Goal: Information Seeking & Learning: Learn about a topic

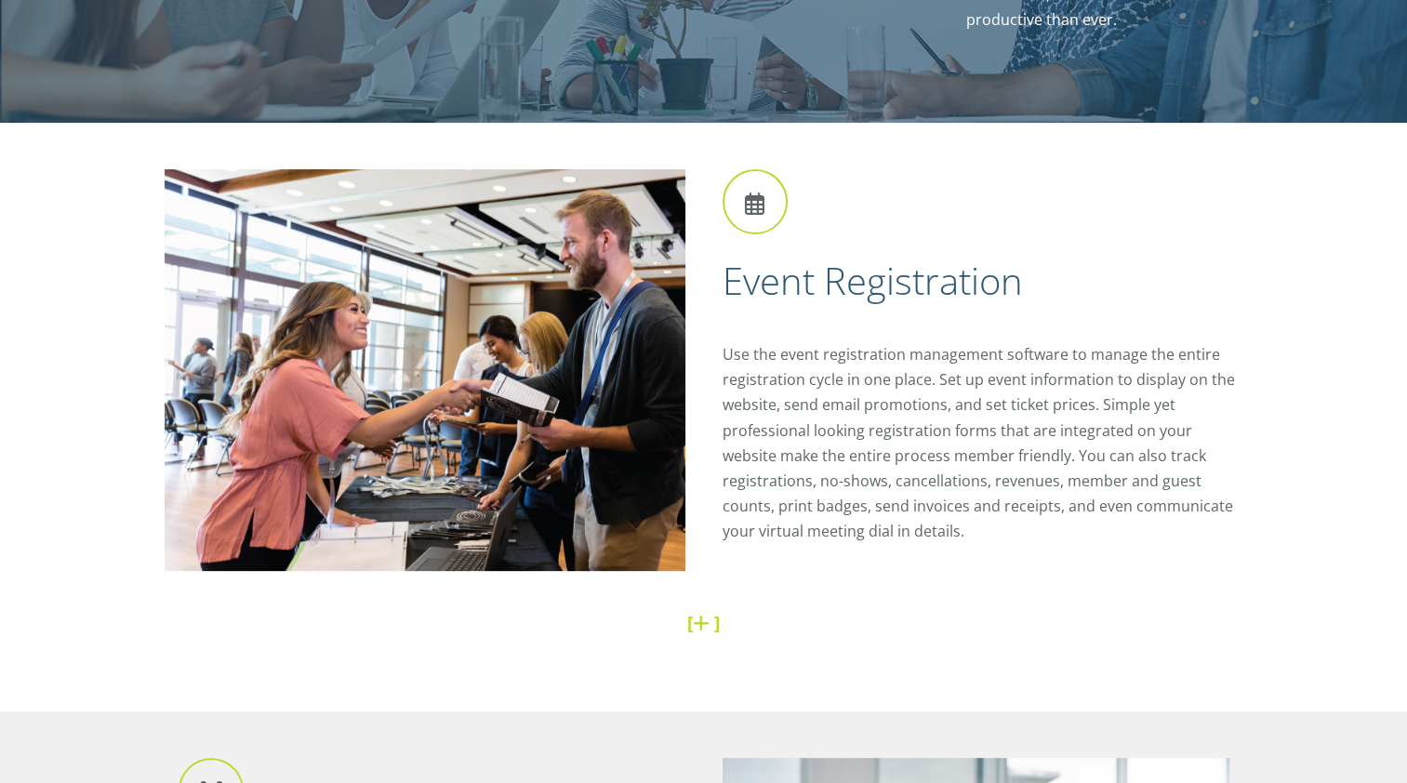
scroll to position [419, 0]
click at [946, 545] on div "Event Registration Use the event registration management software to manage the…" at bounding box center [973, 367] width 539 height 398
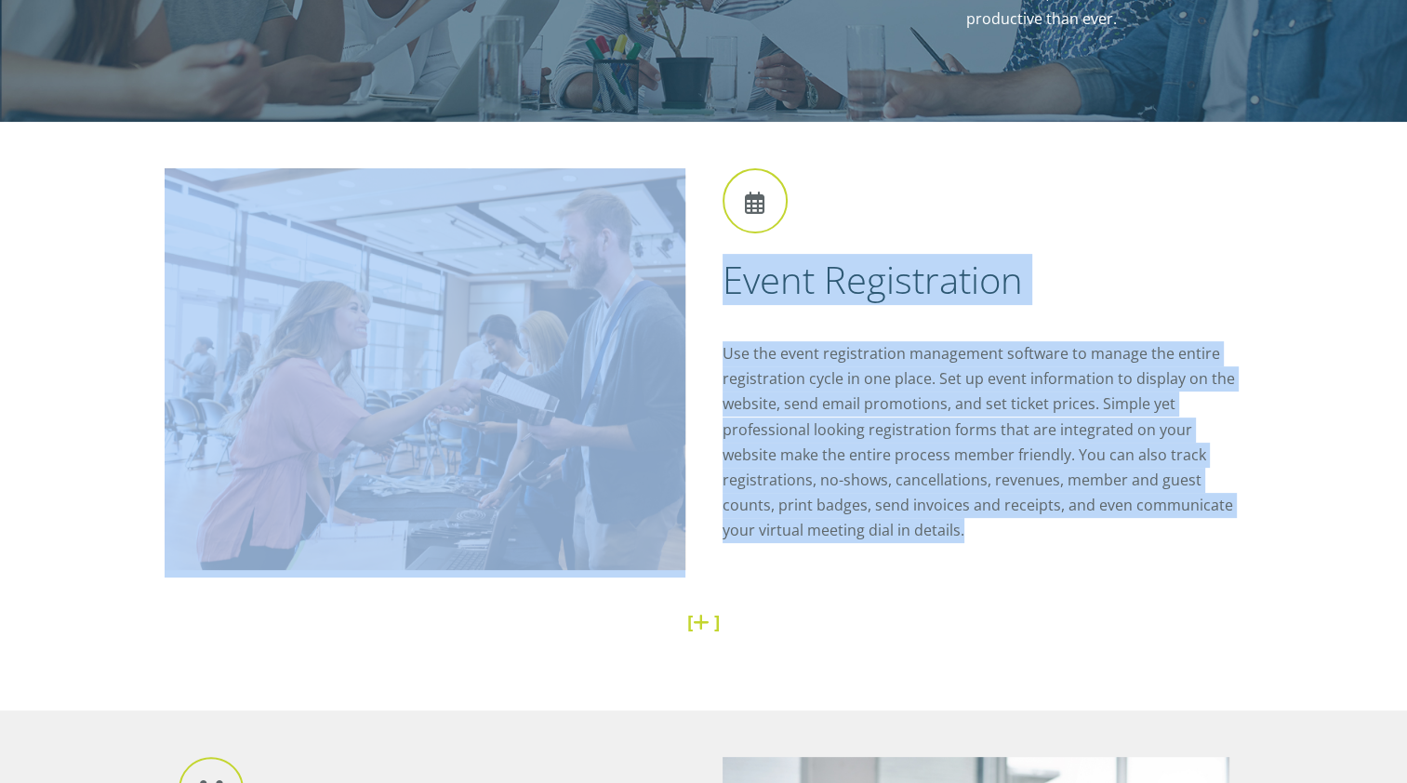
drag, startPoint x: 889, startPoint y: 530, endPoint x: 699, endPoint y: 360, distance: 254.8
click at [699, 360] on div "Event Registration Use the event registration management software to manage the…" at bounding box center [704, 383] width 1079 height 431
copy div "Event Registration Use the event registration management software to manage the…"
click at [866, 453] on p "Use the event registration management software to manage the entire registratio…" at bounding box center [982, 442] width 521 height 203
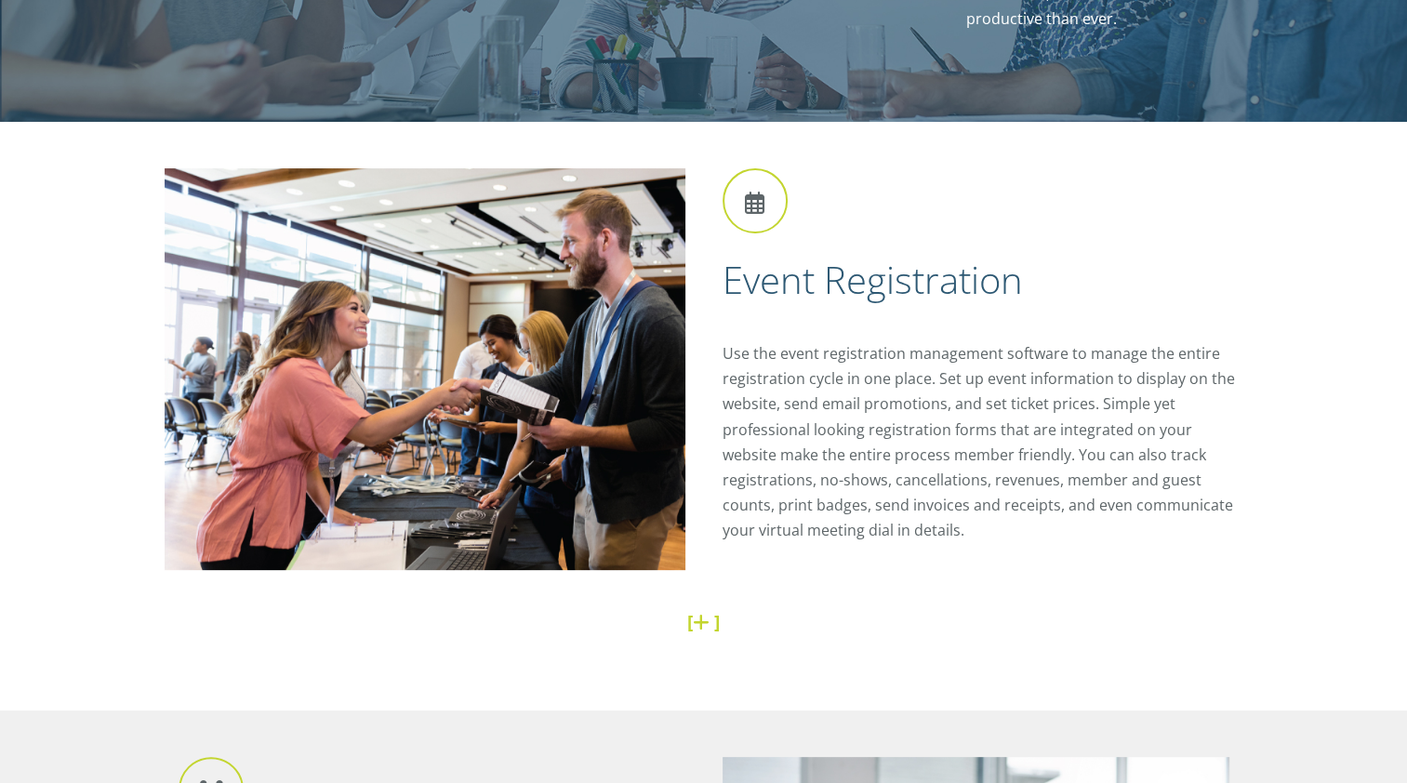
scroll to position [428, 0]
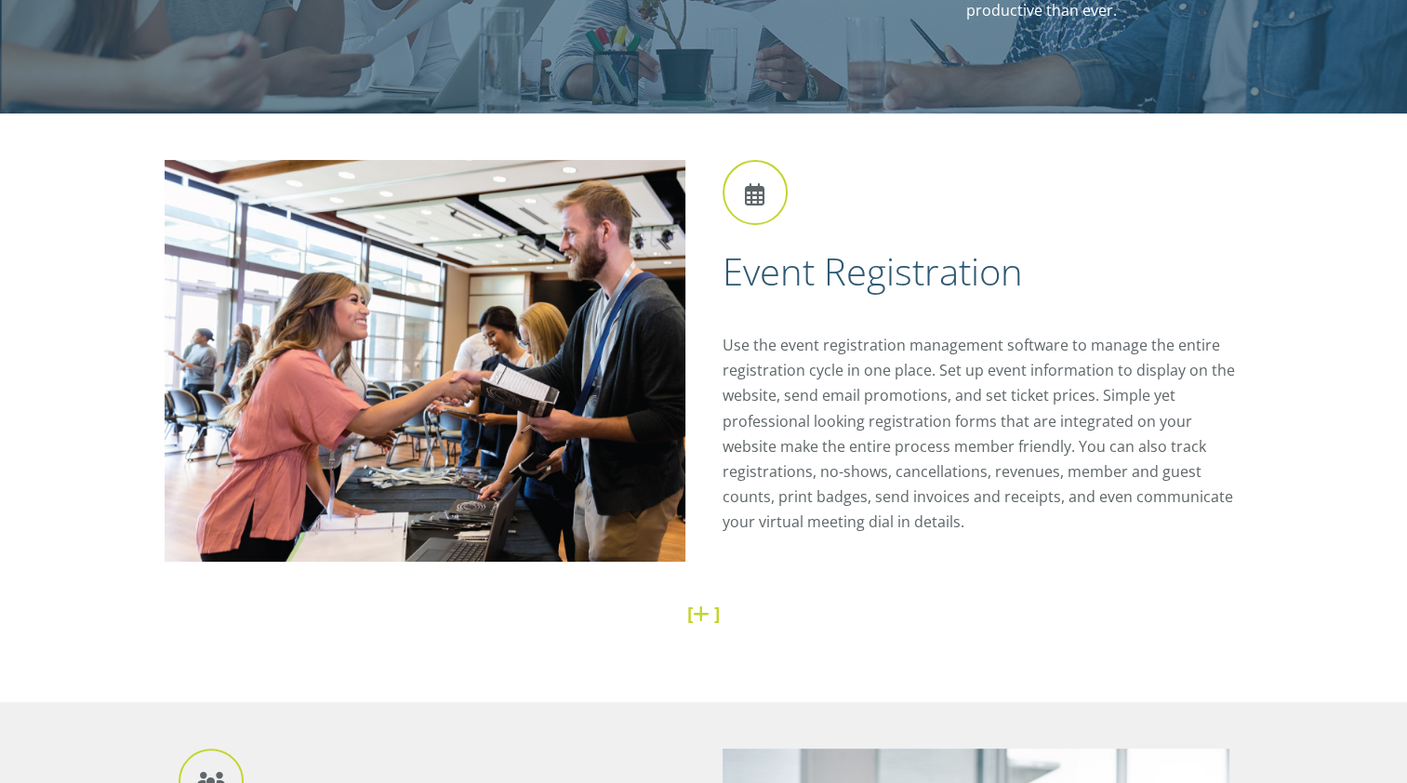
click at [703, 614] on link at bounding box center [703, 613] width 21 height 25
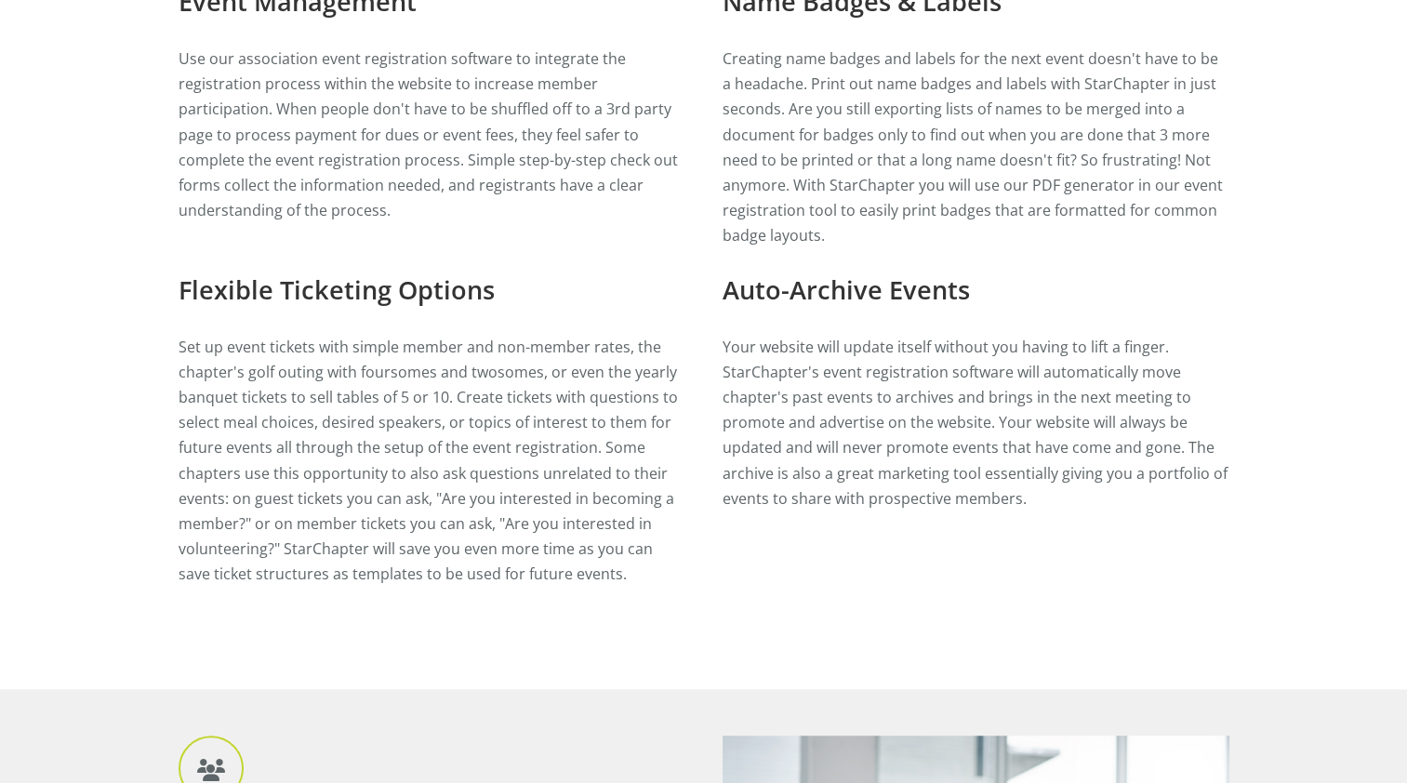
scroll to position [1093, 0]
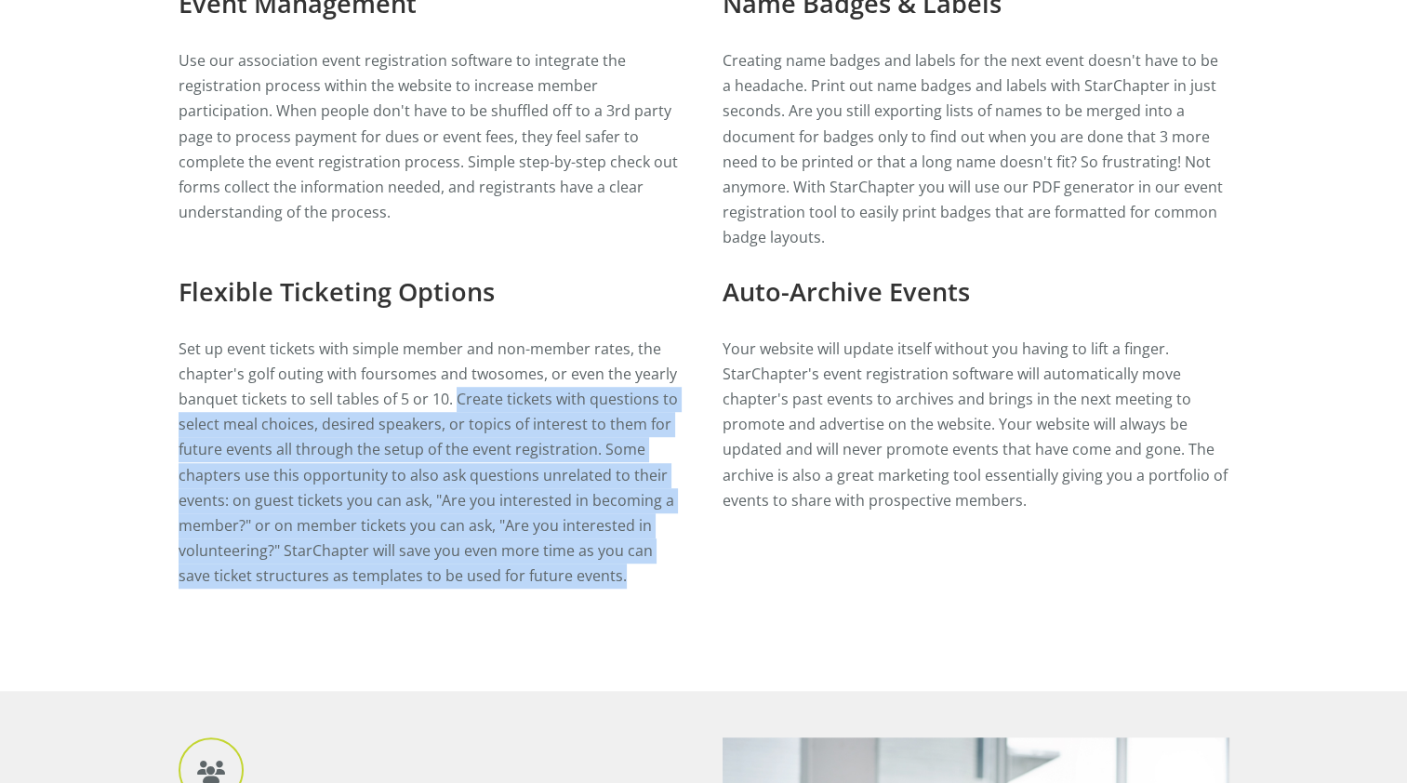
drag, startPoint x: 455, startPoint y: 397, endPoint x: 607, endPoint y: 586, distance: 242.7
click at [607, 586] on p "Set up event tickets with simple member and non-member rates, the chapter's gol…" at bounding box center [432, 463] width 507 height 253
copy p "Create tickets with questions to select meal choices, desired speakers, or topi…"
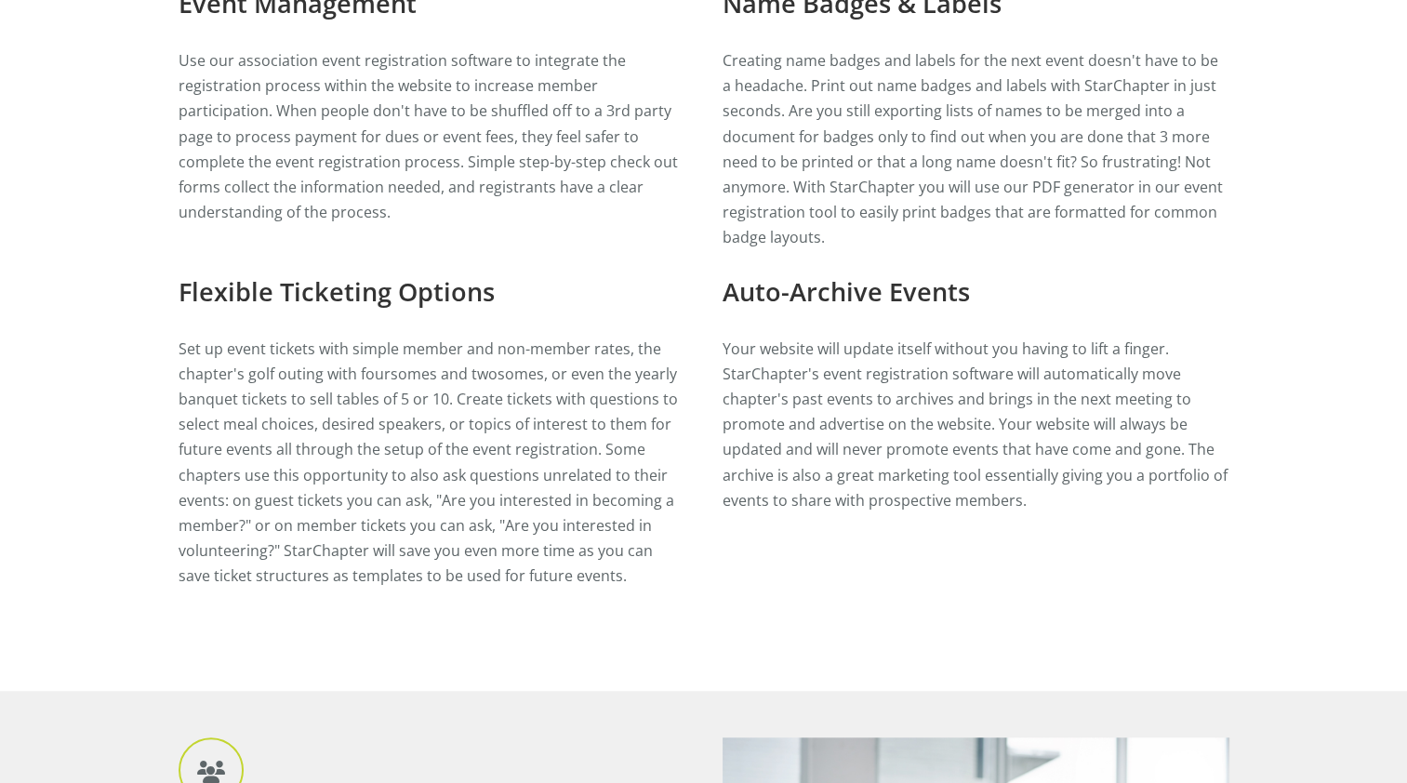
click at [862, 422] on p "Your website will update itself without you having to lift a finger. StarChapte…" at bounding box center [975, 425] width 507 height 177
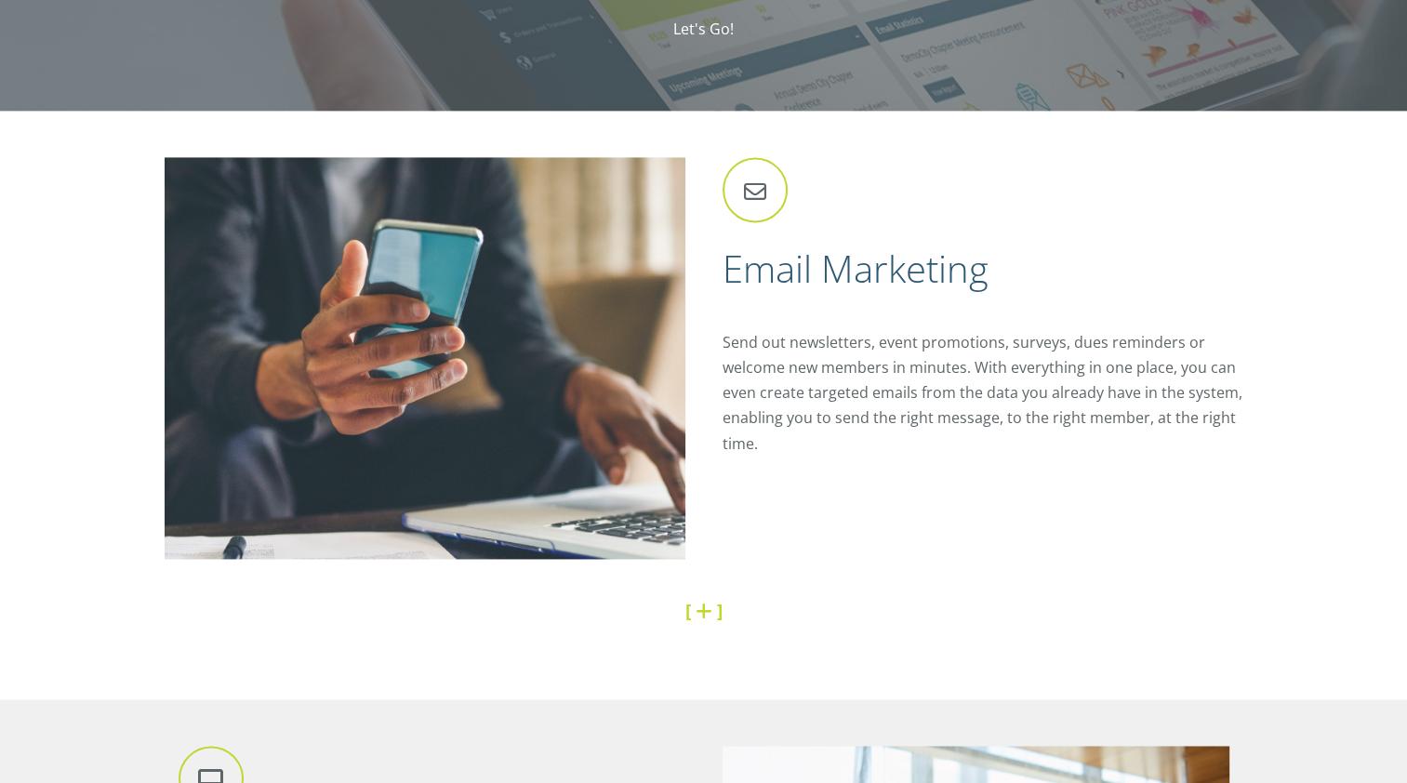
scroll to position [2580, 0]
click at [703, 621] on link at bounding box center [705, 611] width 21 height 25
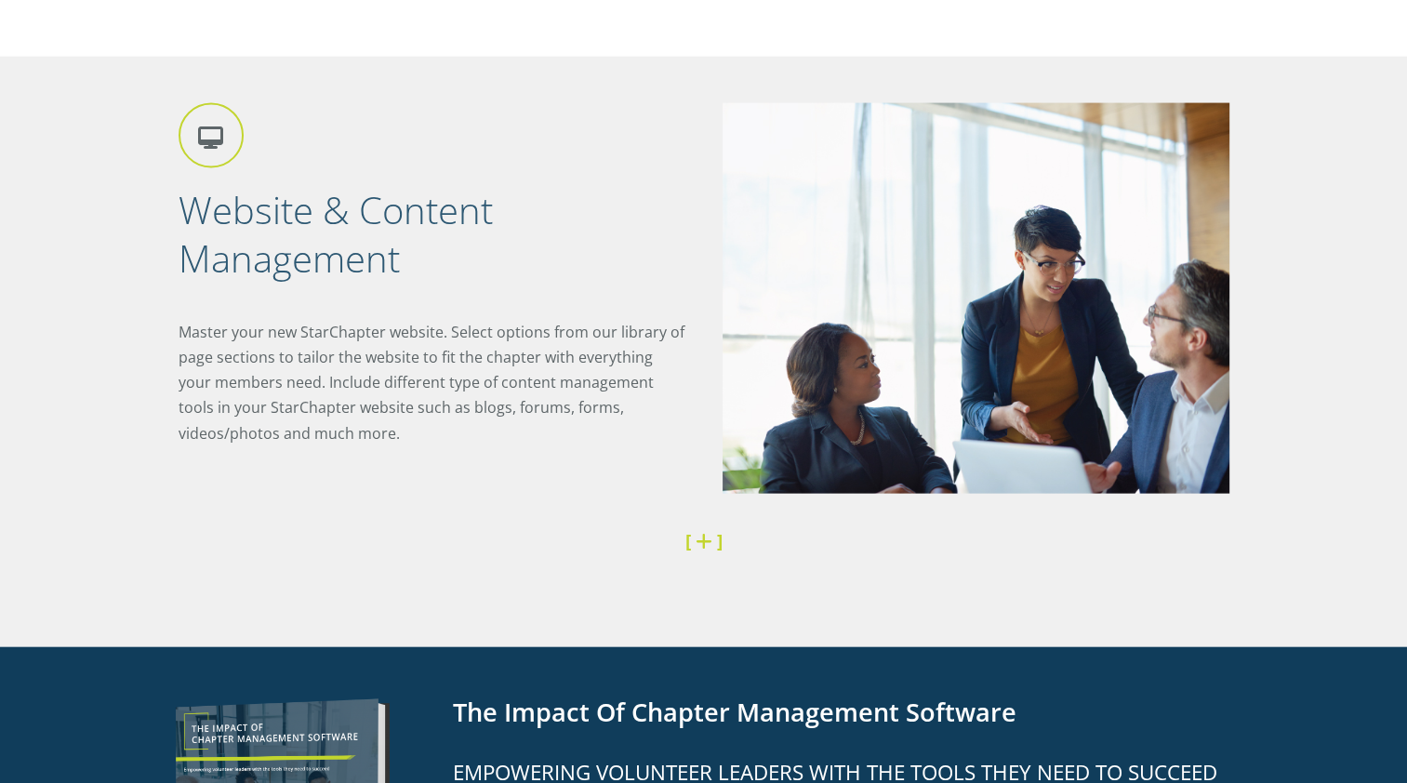
scroll to position [4013, 0]
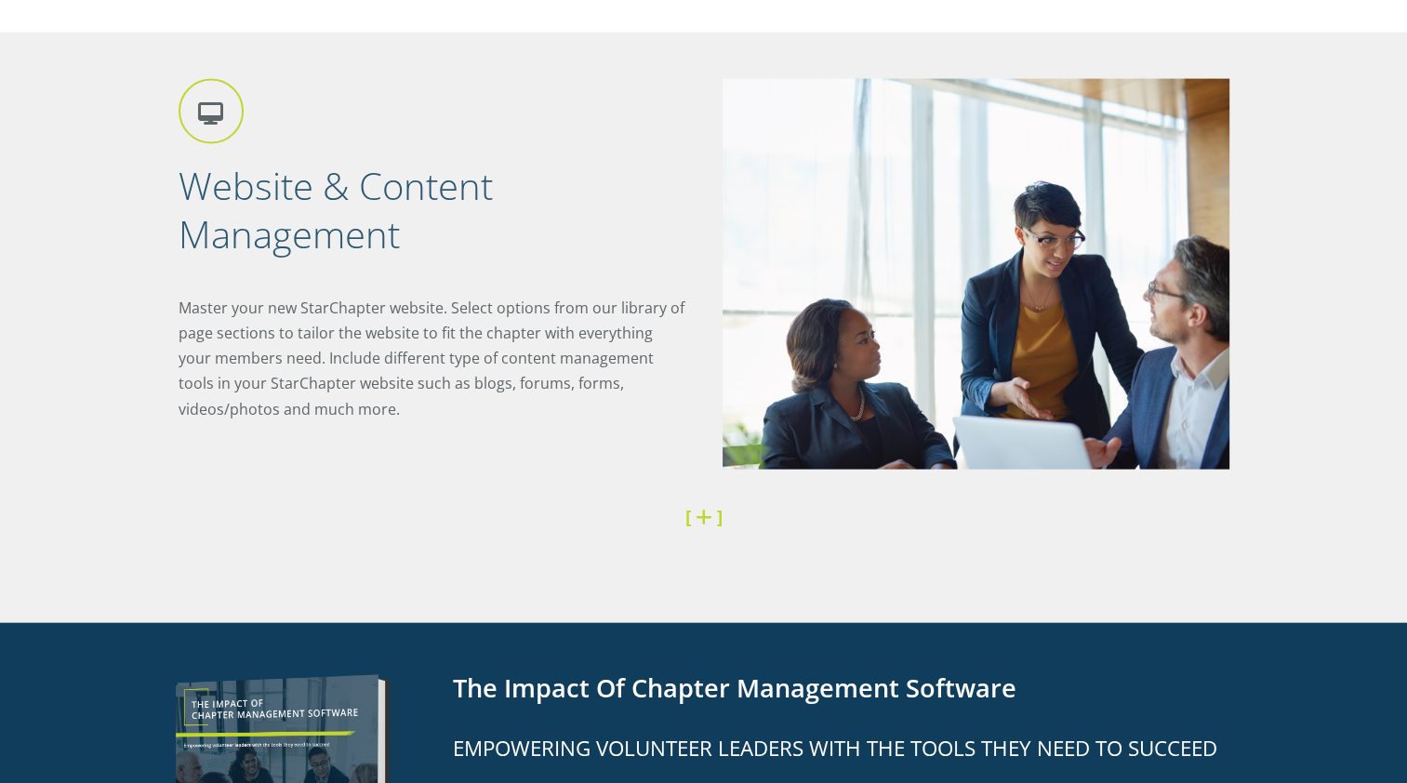
click at [699, 523] on link at bounding box center [705, 516] width 21 height 25
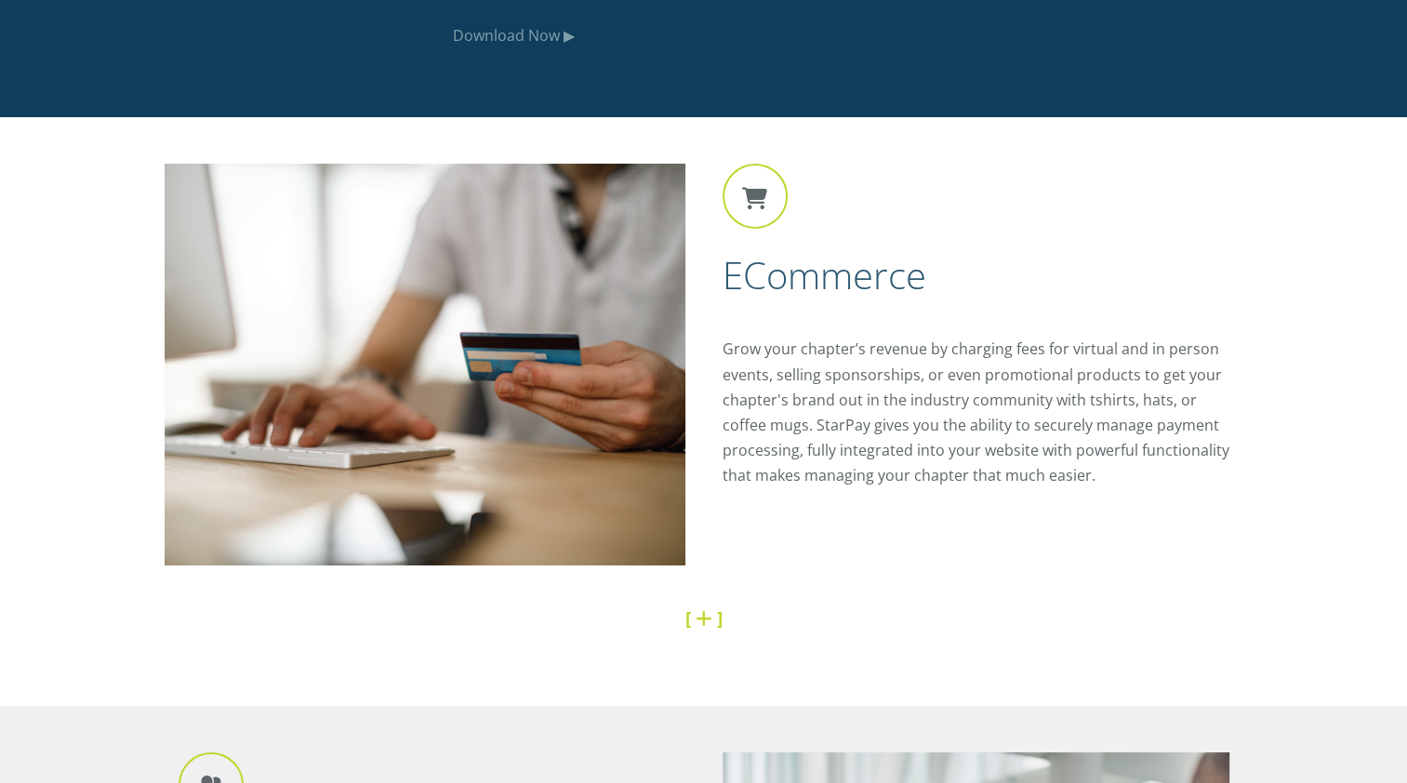
scroll to position [6736, 0]
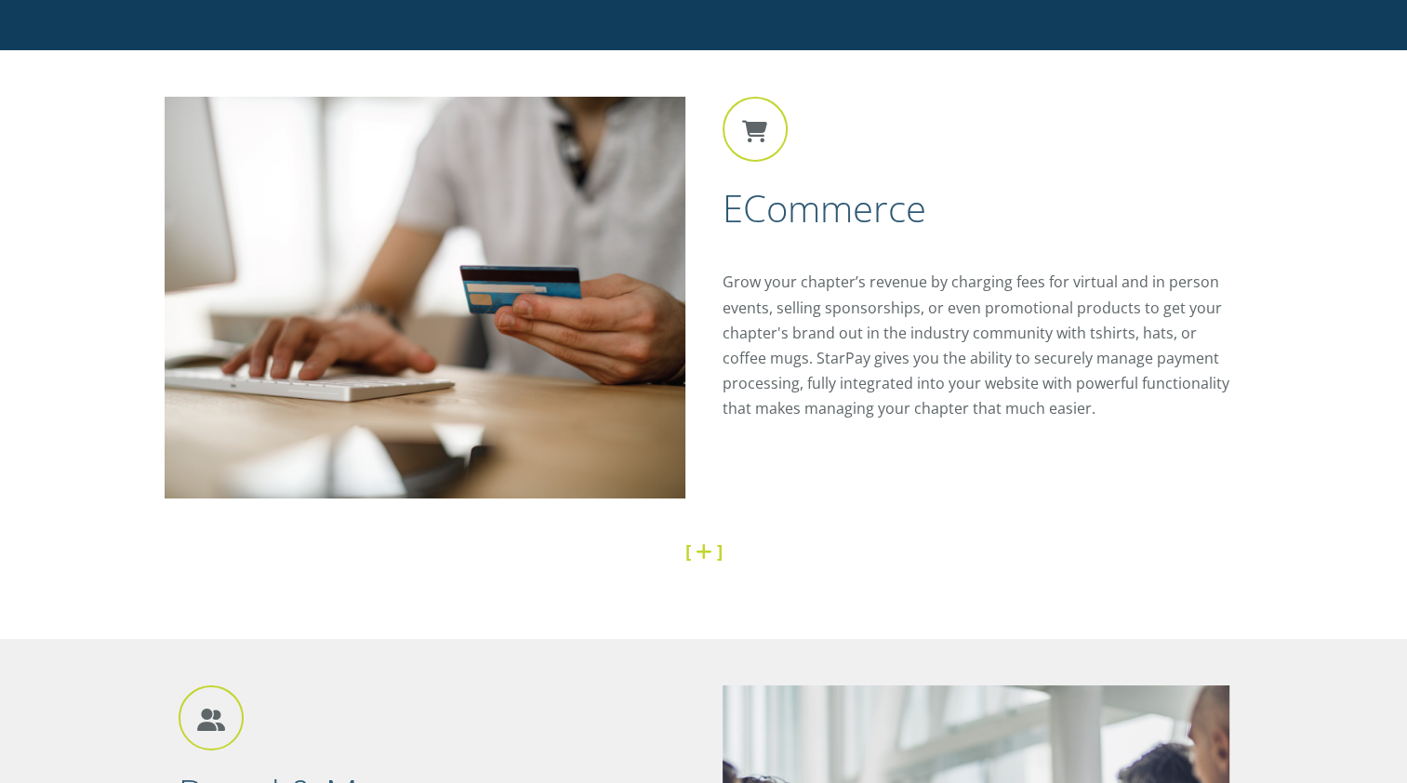
click at [705, 561] on link at bounding box center [705, 550] width 21 height 25
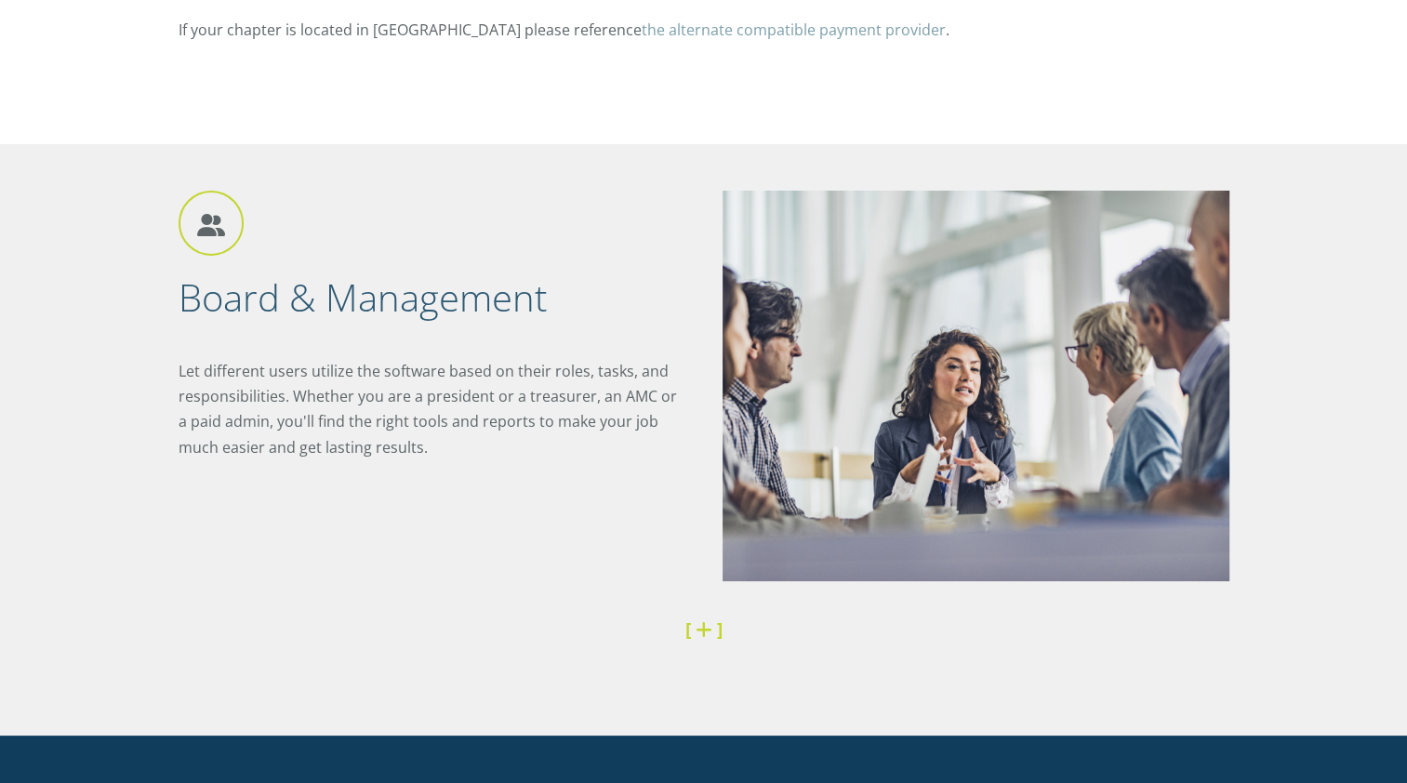
scroll to position [8170, 0]
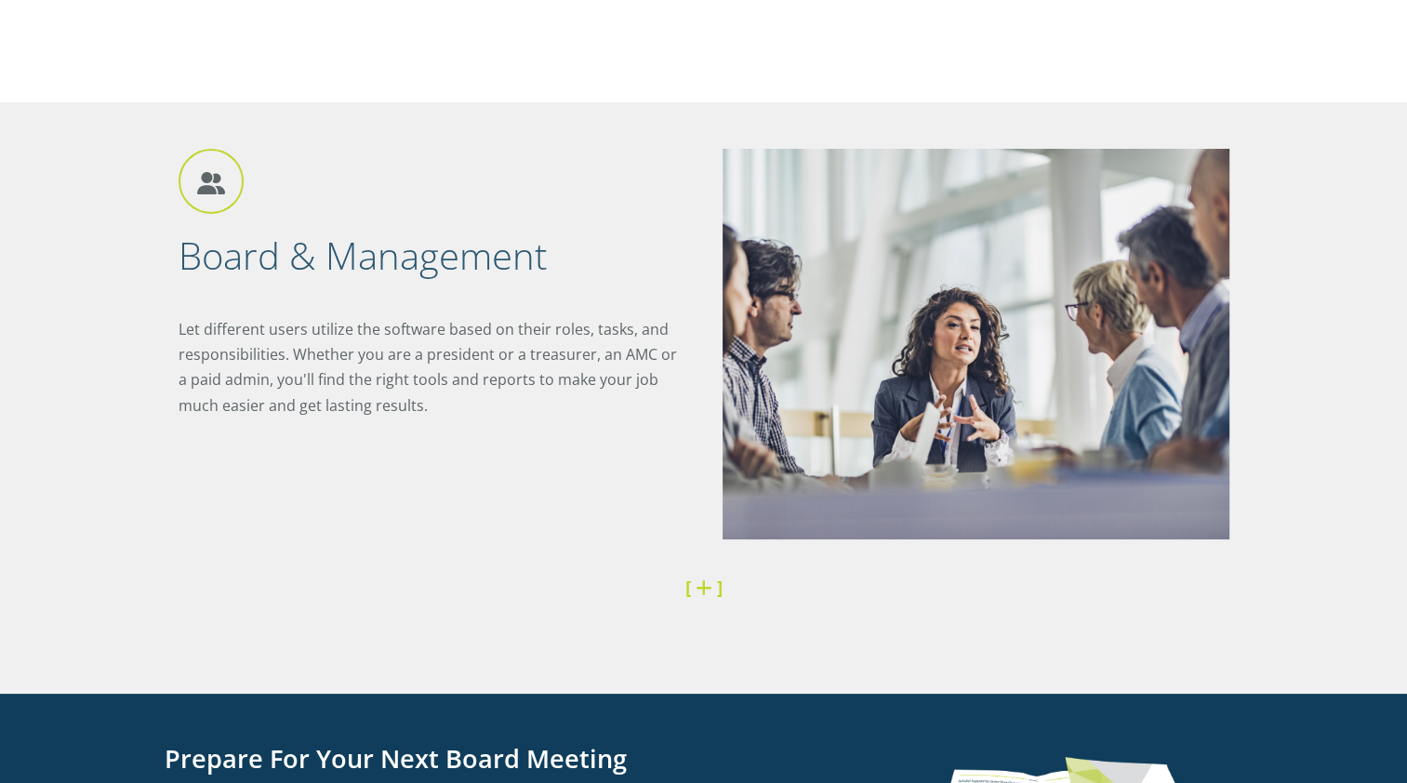
click at [701, 594] on link at bounding box center [705, 587] width 21 height 25
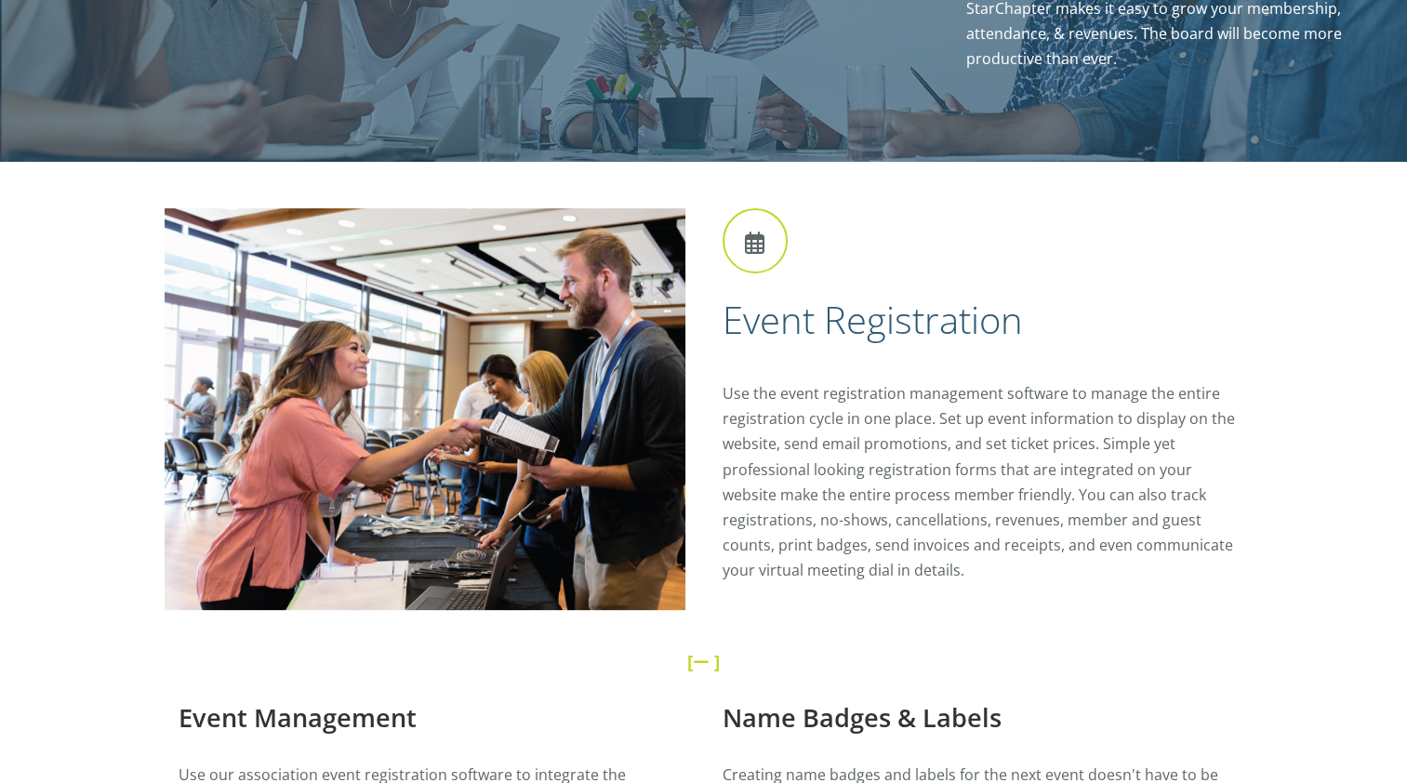
scroll to position [0, 0]
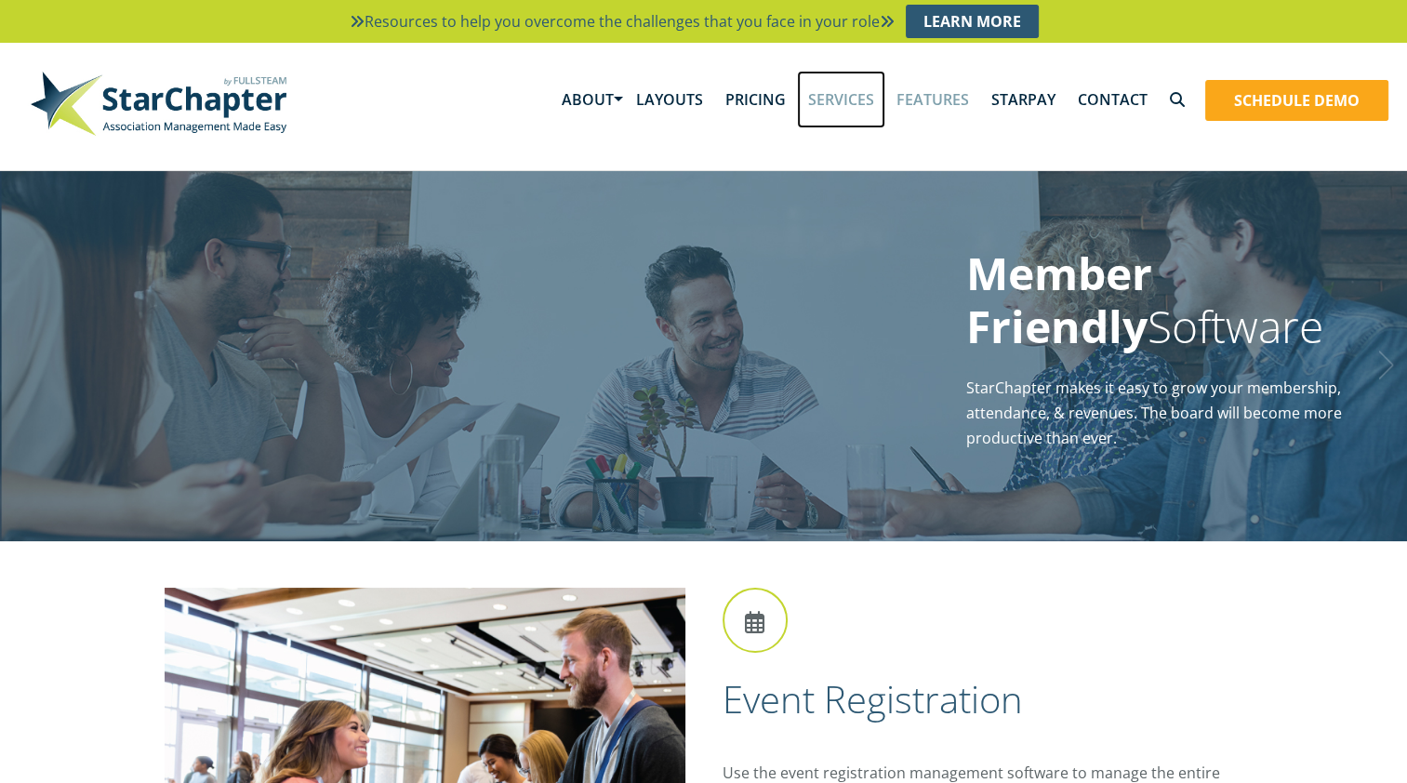
click at [856, 92] on link "Services" at bounding box center [841, 100] width 88 height 58
